Goal: Find specific page/section: Find specific page/section

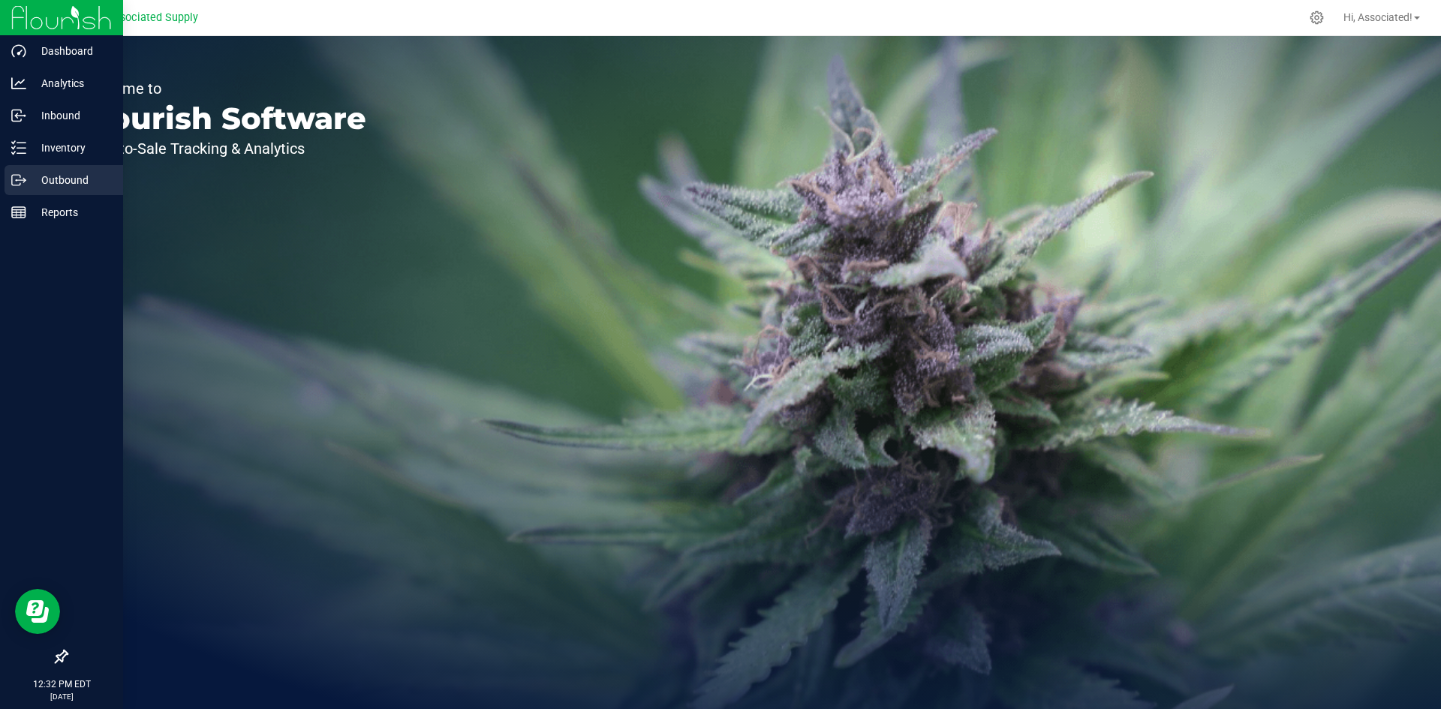
click at [59, 188] on p "Outbound" at bounding box center [71, 180] width 90 height 18
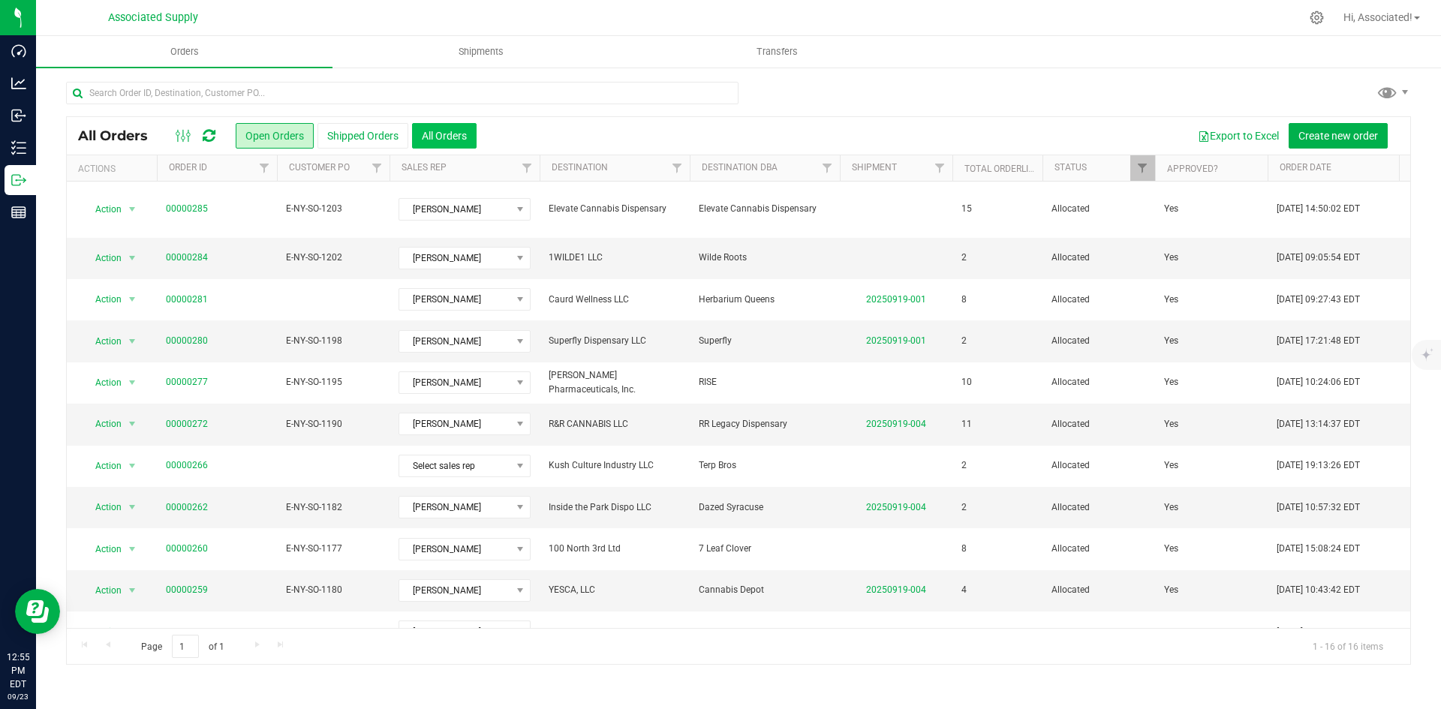
click at [432, 132] on button "All Orders" at bounding box center [444, 136] width 65 height 26
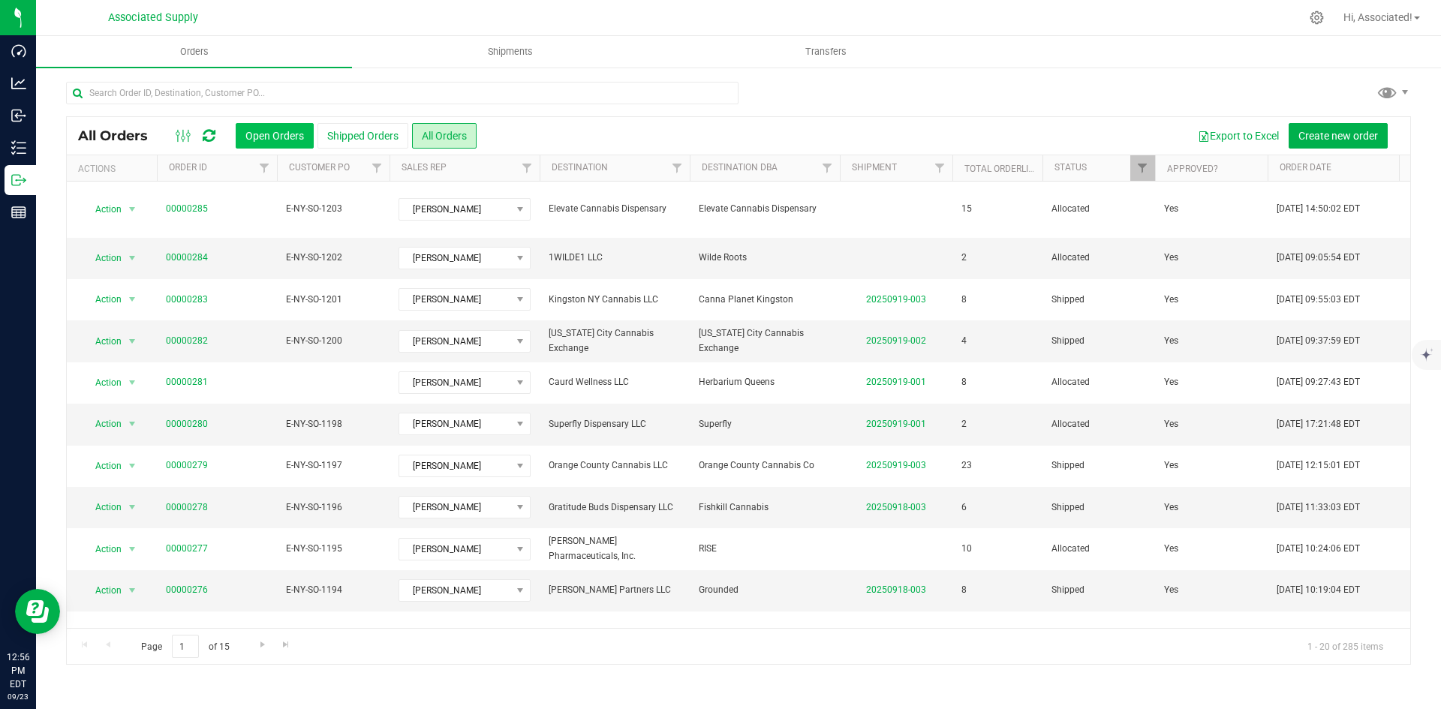
click at [282, 133] on button "Open Orders" at bounding box center [275, 136] width 78 height 26
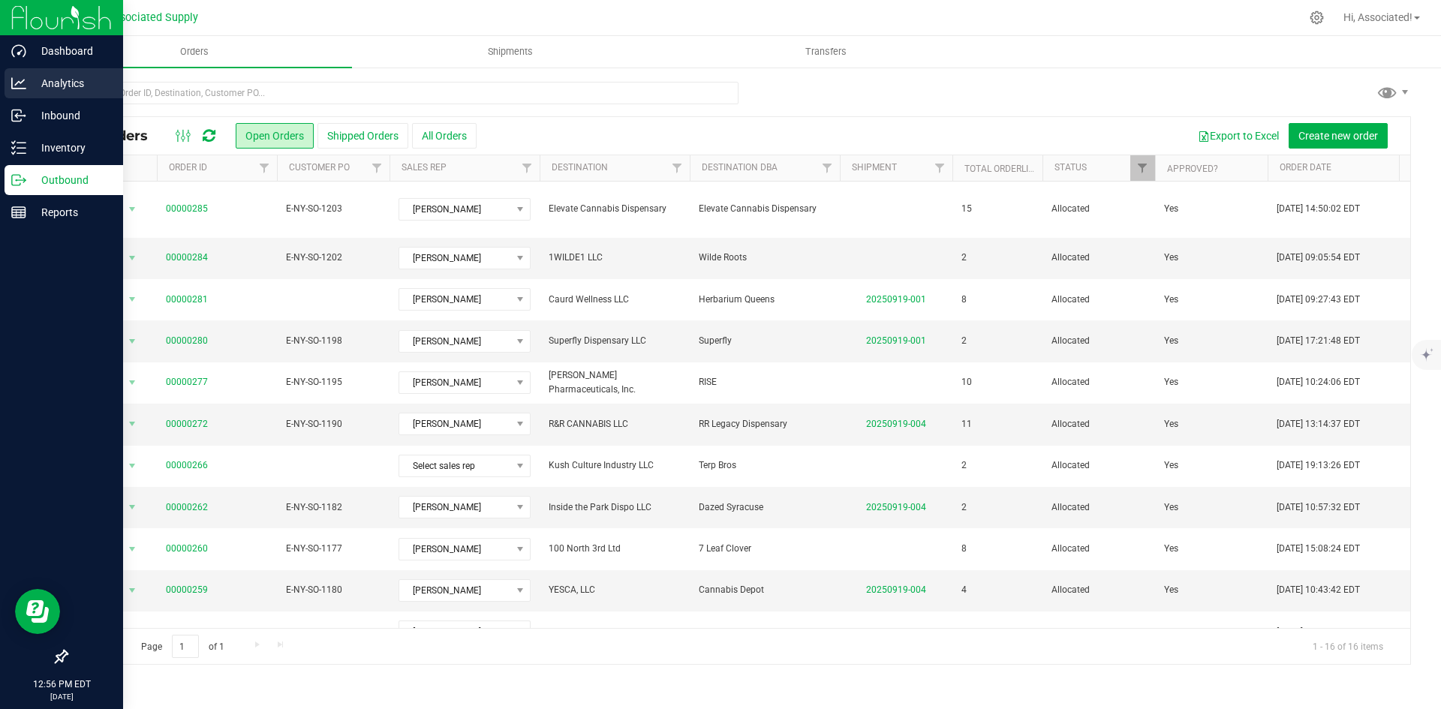
click at [58, 86] on p "Analytics" at bounding box center [71, 83] width 90 height 18
